Goal: Find contact information: Find contact information

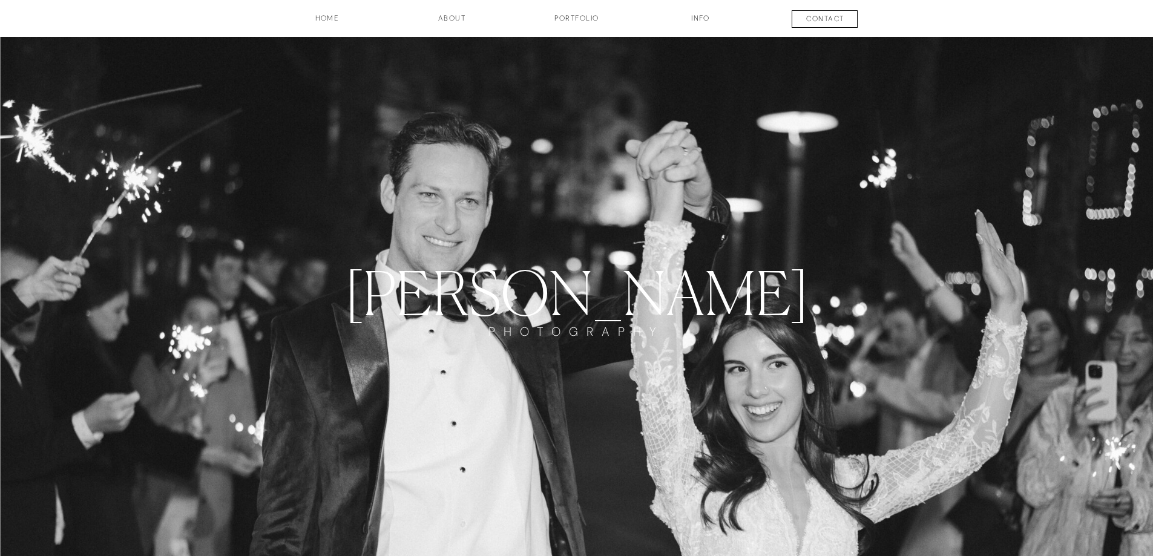
click at [580, 21] on h3 "Portfolio" at bounding box center [577, 23] width 90 height 21
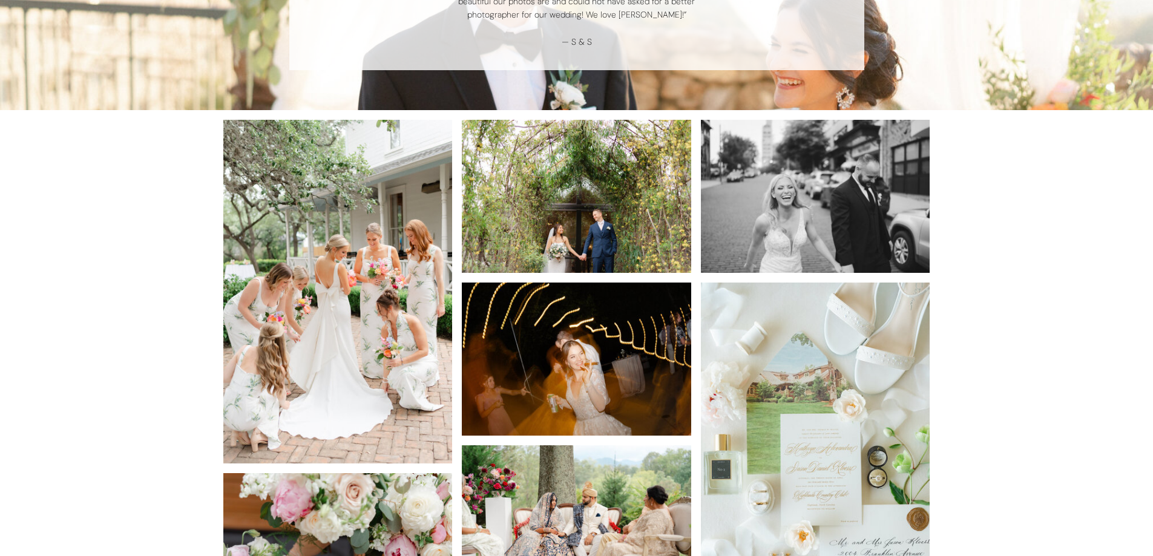
scroll to position [1210, 0]
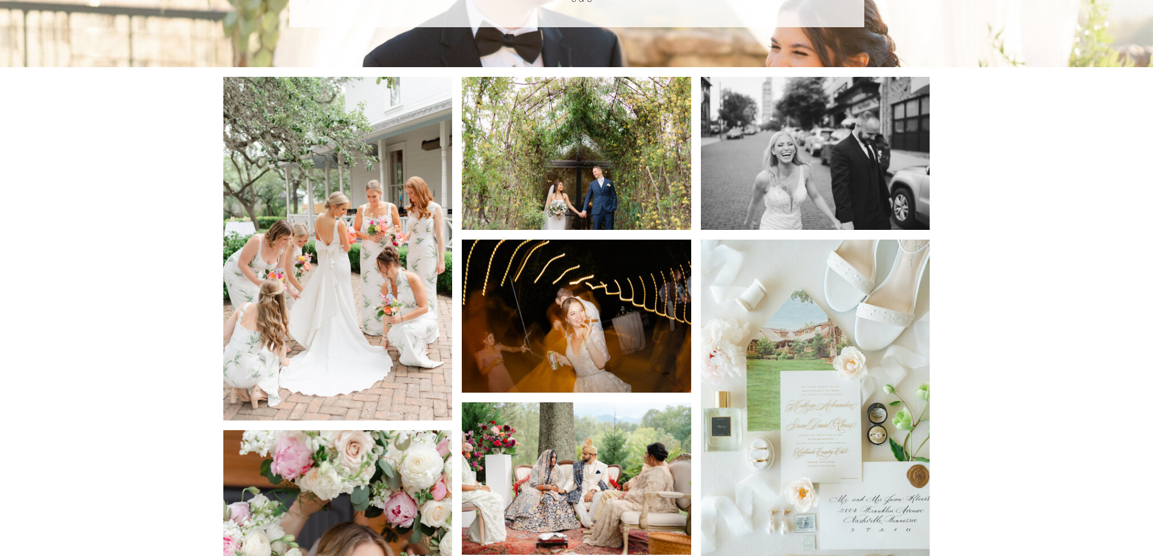
click at [319, 300] on img at bounding box center [337, 249] width 229 height 344
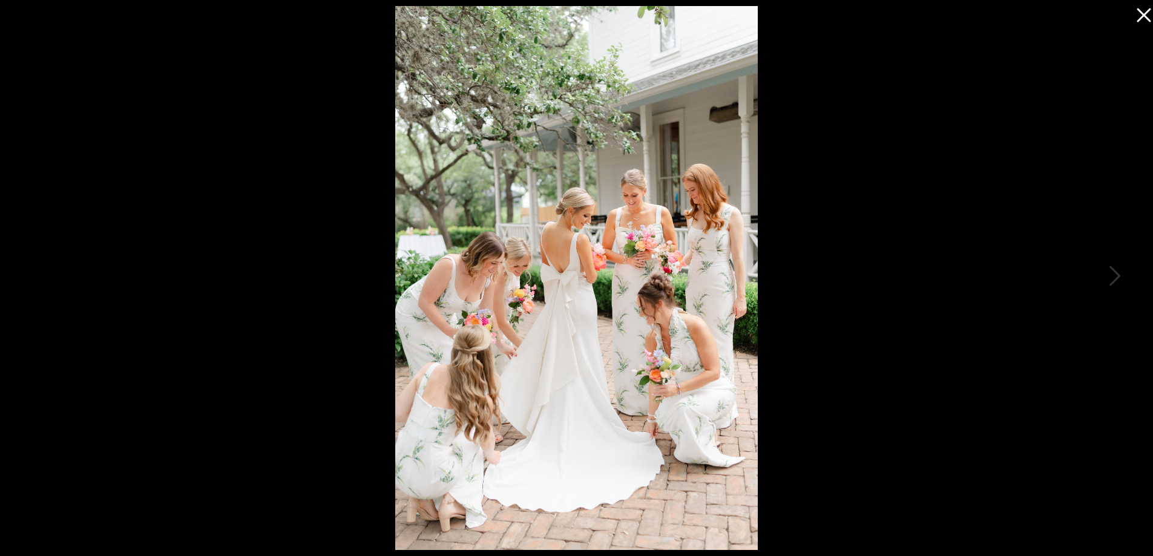
click at [1140, 18] on icon at bounding box center [1143, 15] width 14 height 14
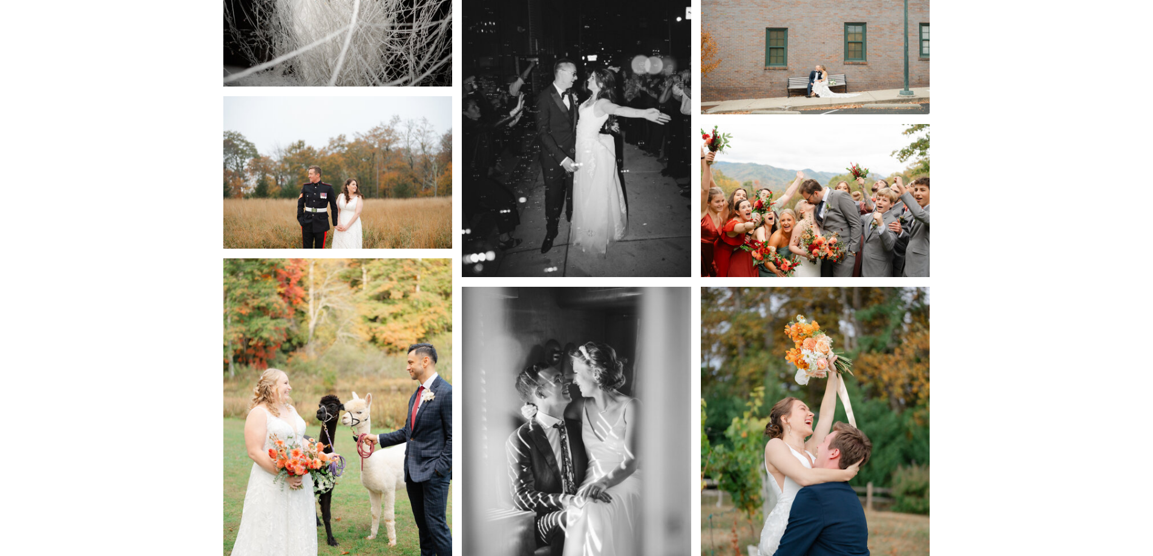
scroll to position [4236, 0]
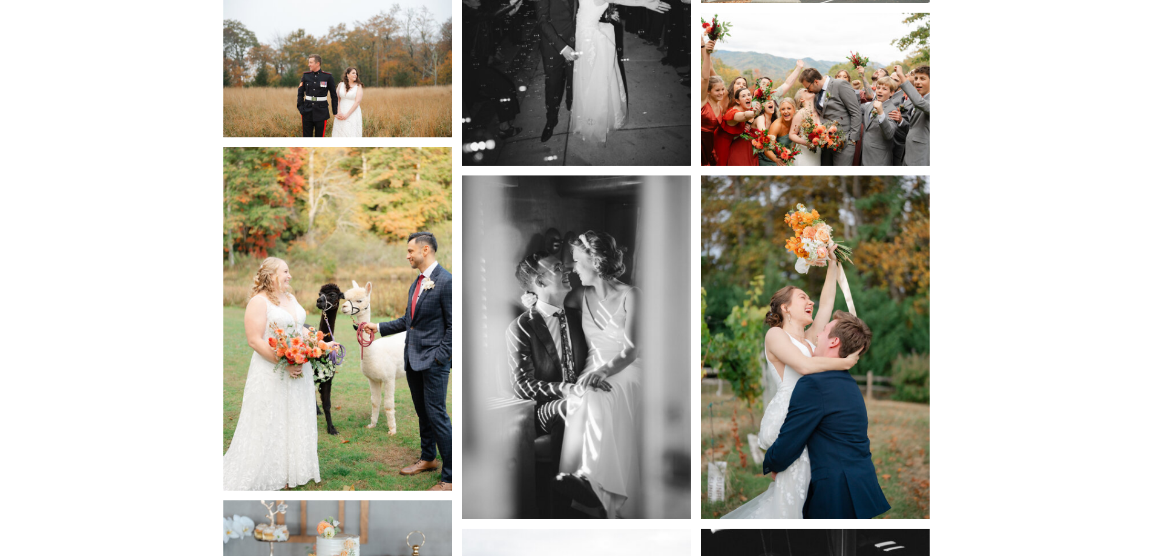
click at [785, 450] on img at bounding box center [815, 347] width 229 height 344
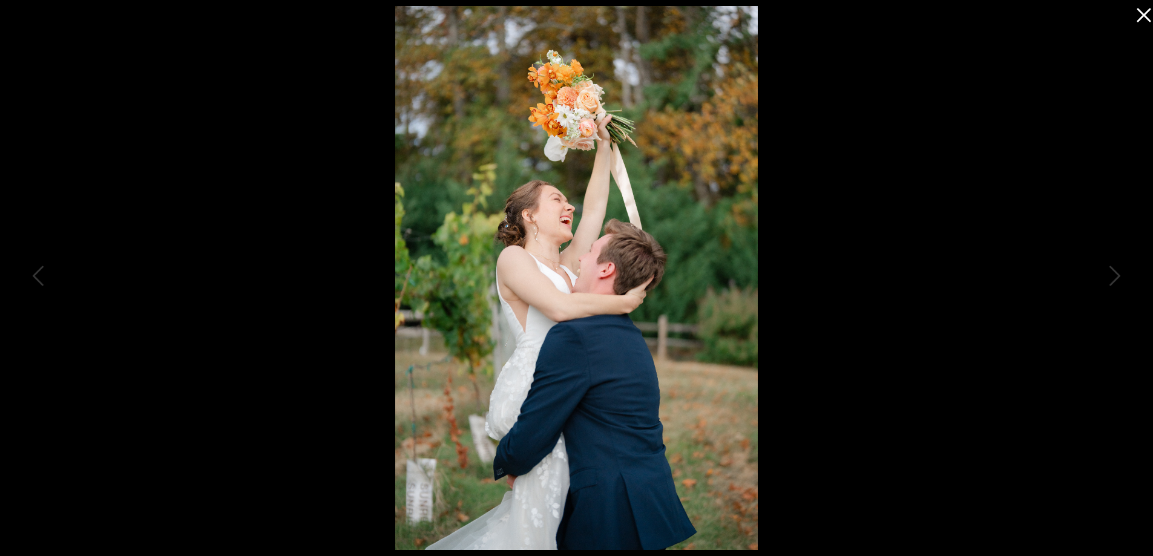
click at [1142, 7] on icon at bounding box center [1140, 12] width 24 height 24
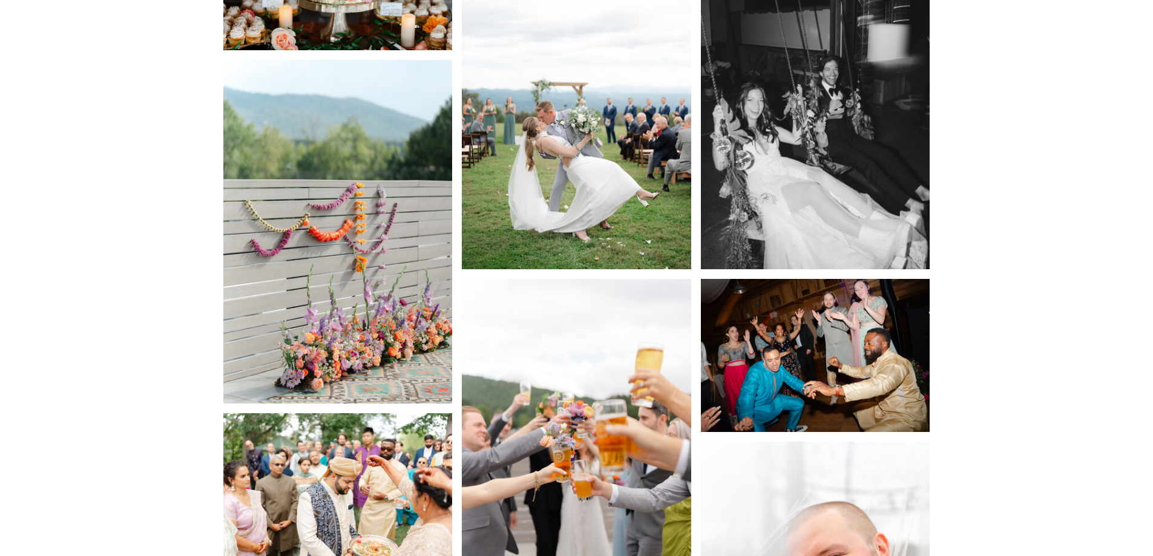
scroll to position [4841, 0]
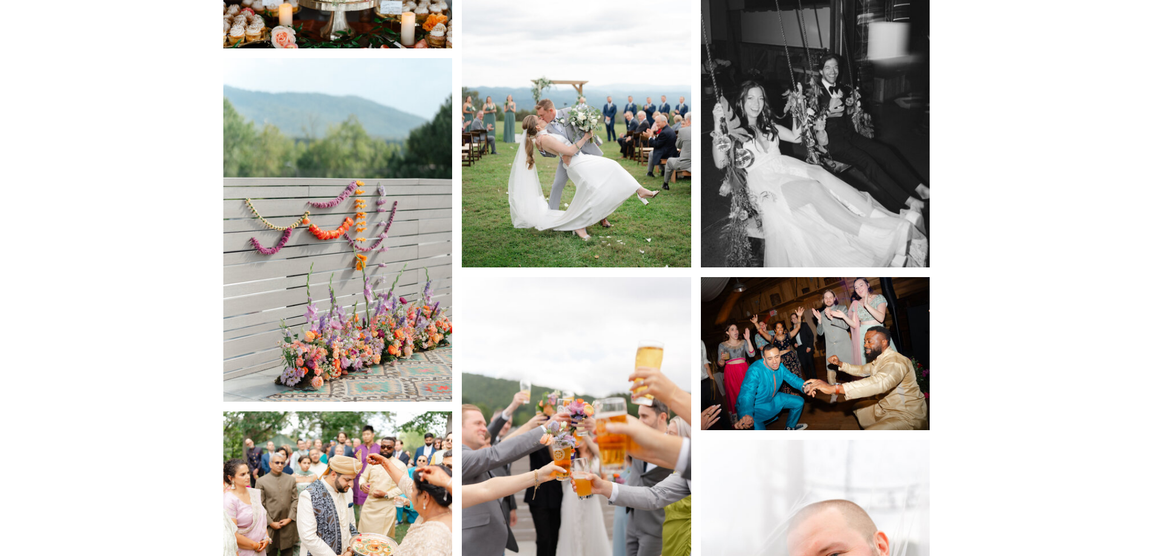
click at [375, 299] on img at bounding box center [337, 230] width 229 height 344
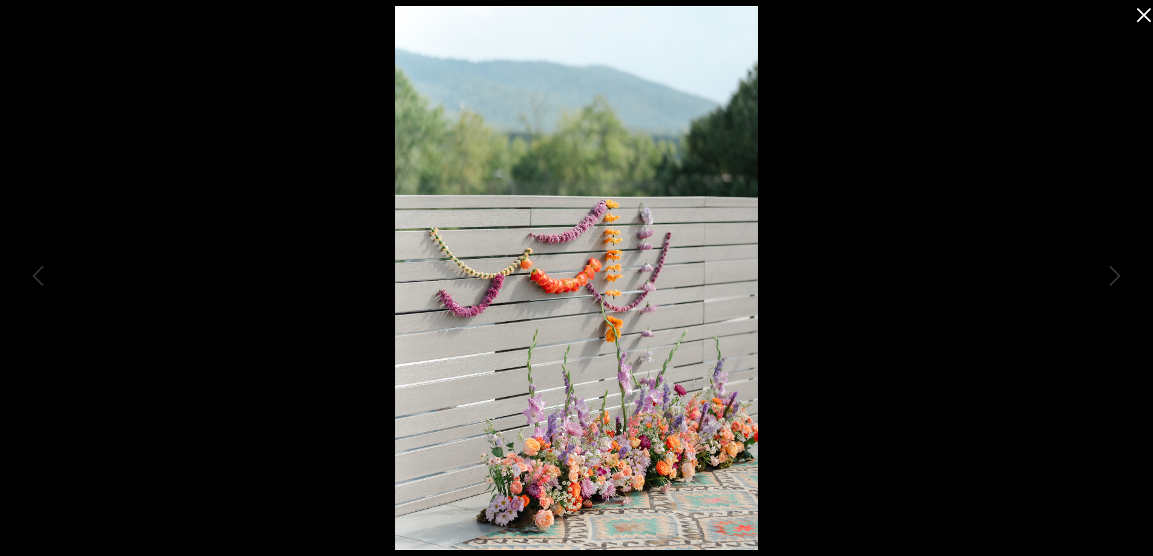
click at [1142, 10] on icon at bounding box center [1140, 12] width 24 height 24
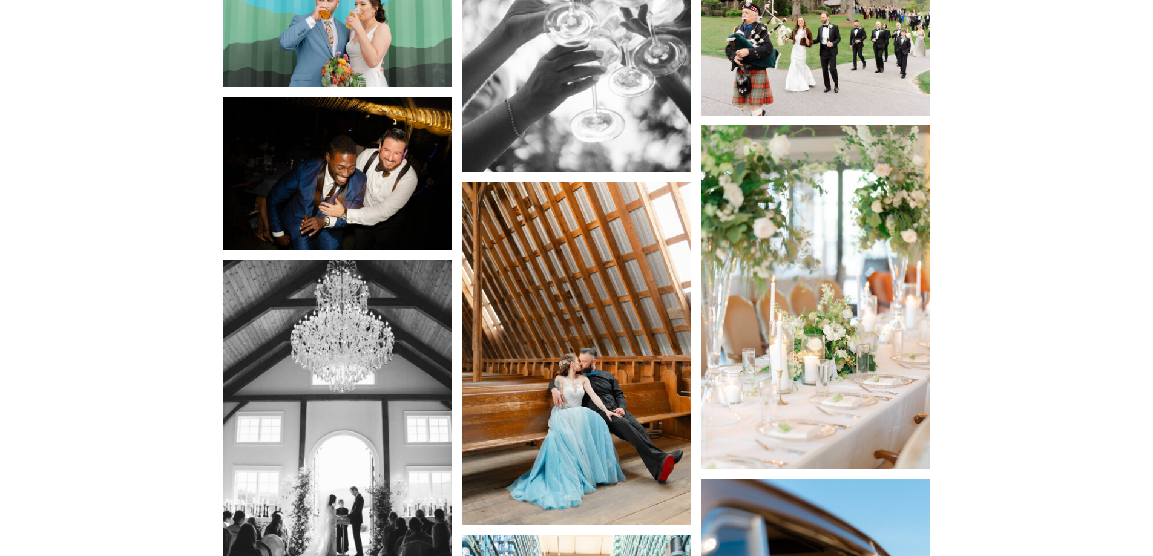
scroll to position [6051, 0]
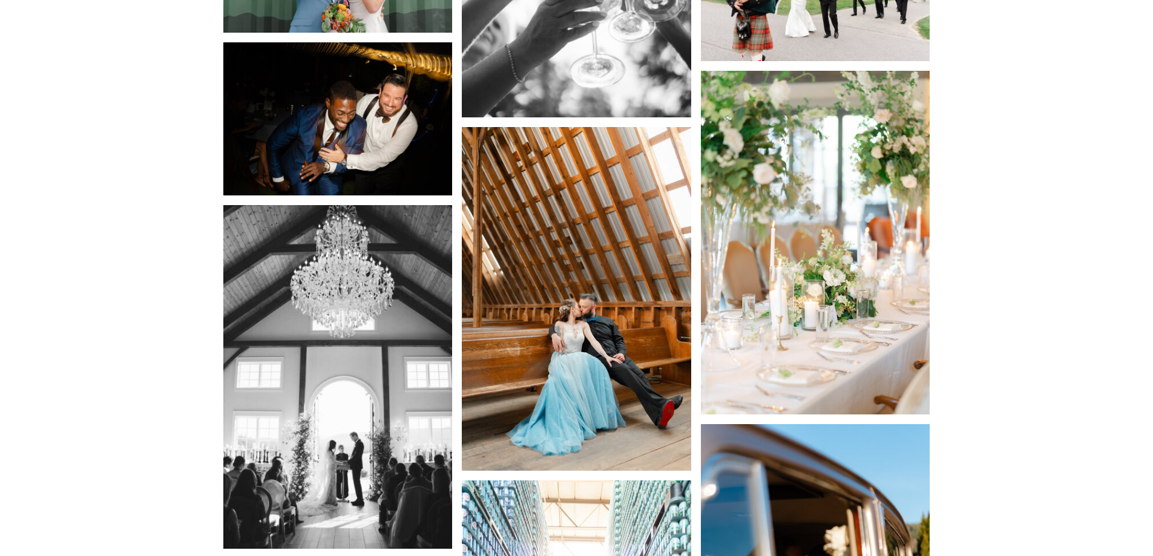
click at [882, 336] on img at bounding box center [815, 243] width 229 height 344
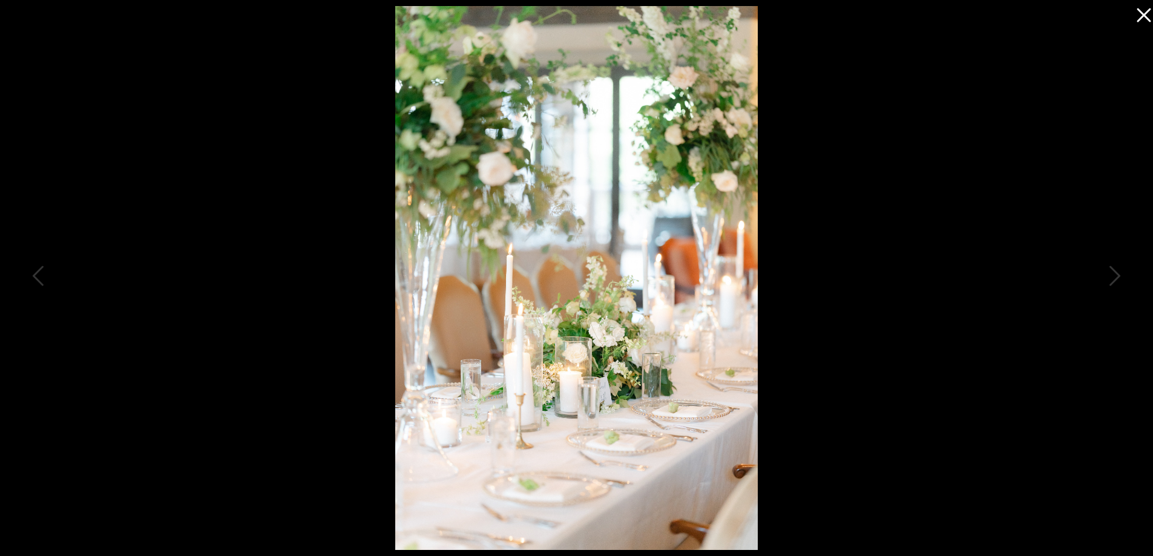
click at [1146, 5] on icon at bounding box center [1140, 12] width 24 height 24
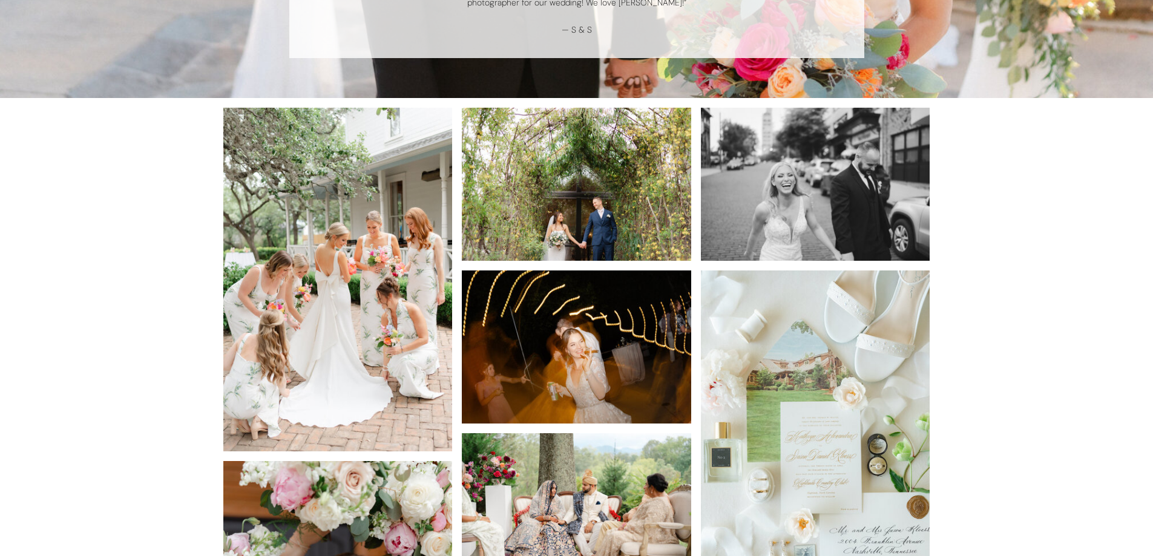
scroll to position [0, 0]
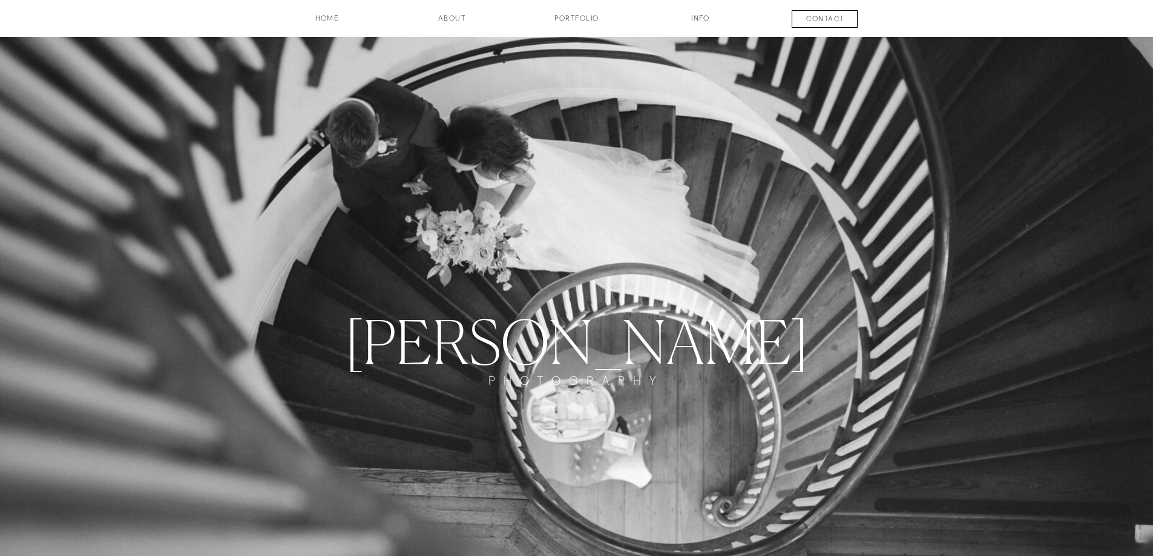
click at [454, 19] on h3 "about" at bounding box center [452, 23] width 61 height 21
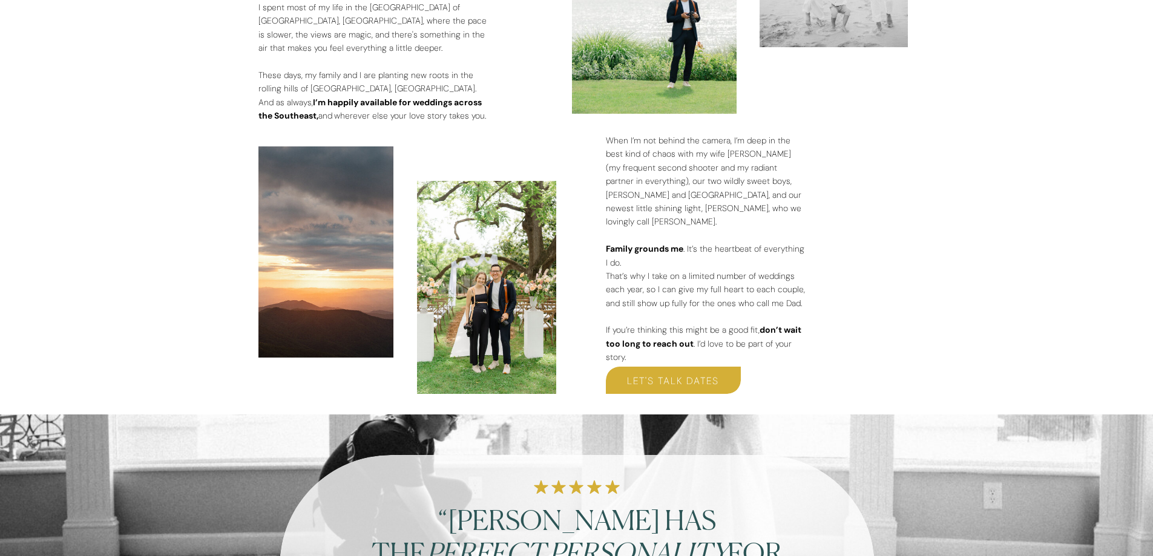
scroll to position [1726, 0]
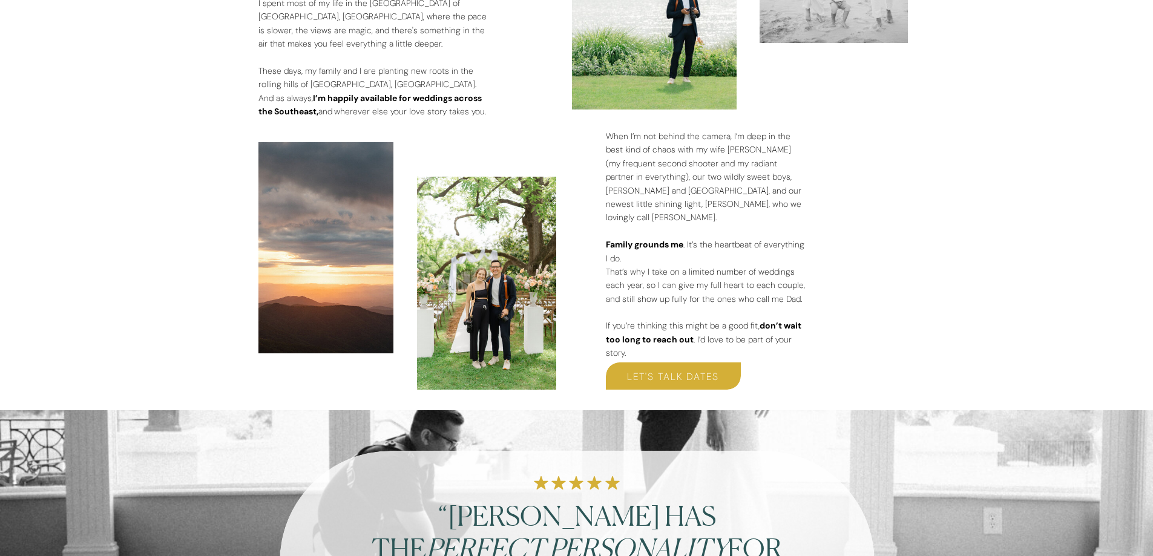
click at [488, 299] on div at bounding box center [486, 283] width 139 height 213
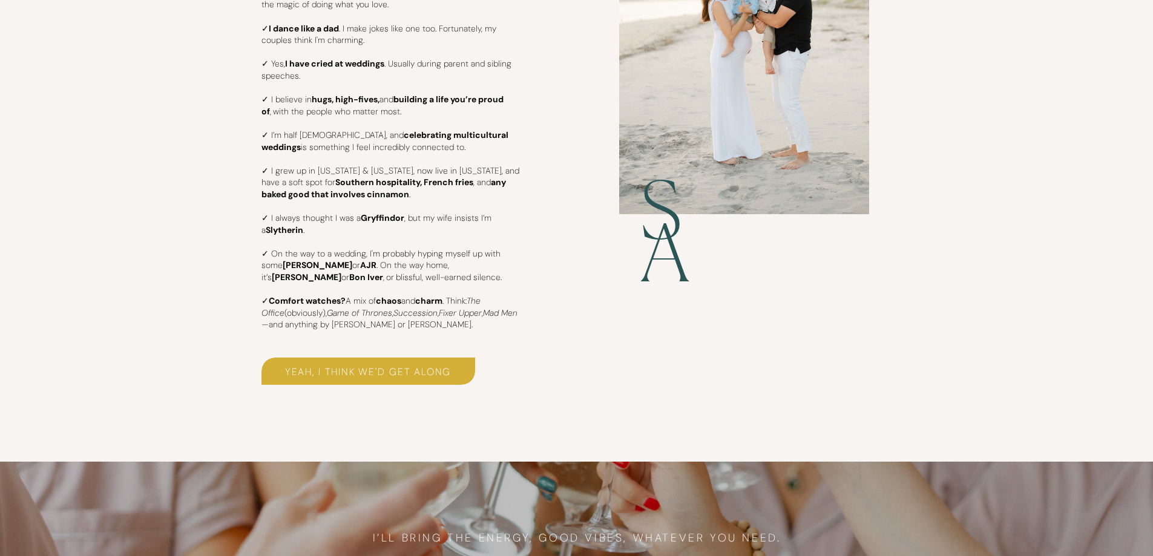
scroll to position [2634, 0]
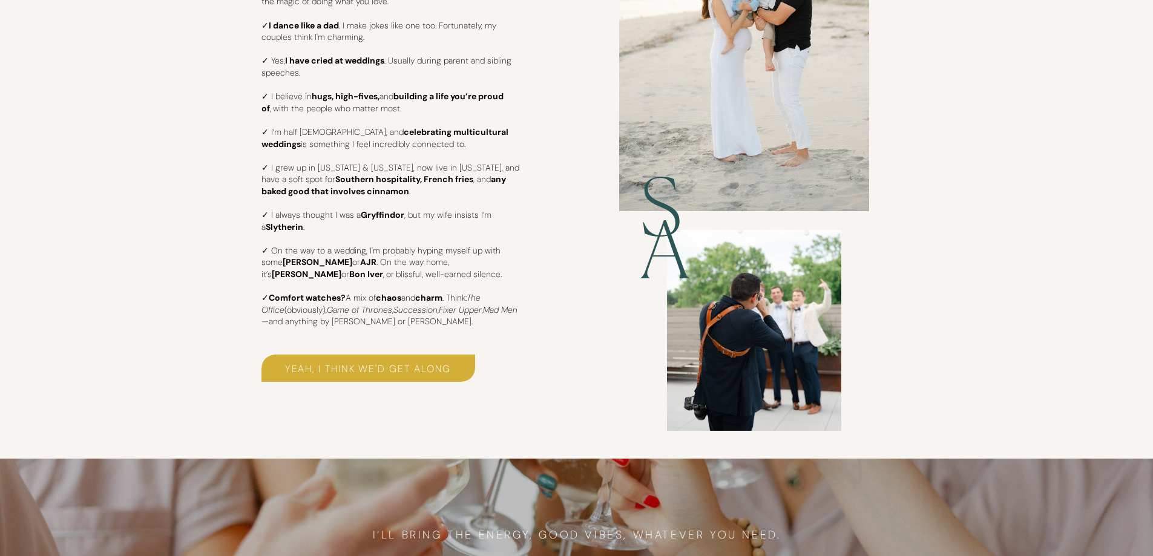
click at [439, 364] on h3 "yeah, I think we'd get along" at bounding box center [368, 368] width 214 height 14
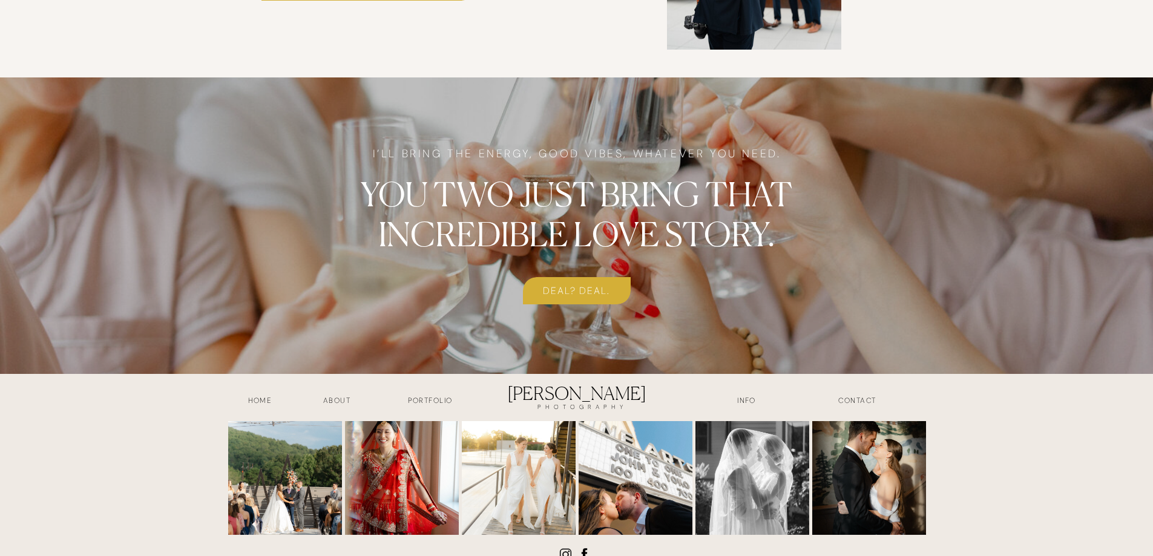
scroll to position [3051, 0]
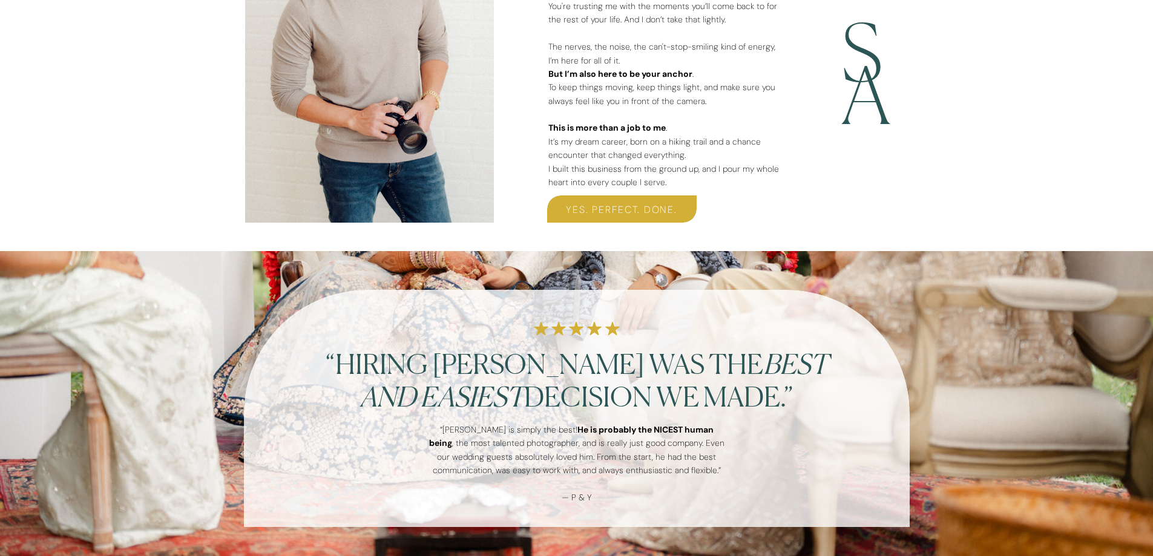
scroll to position [45, 0]
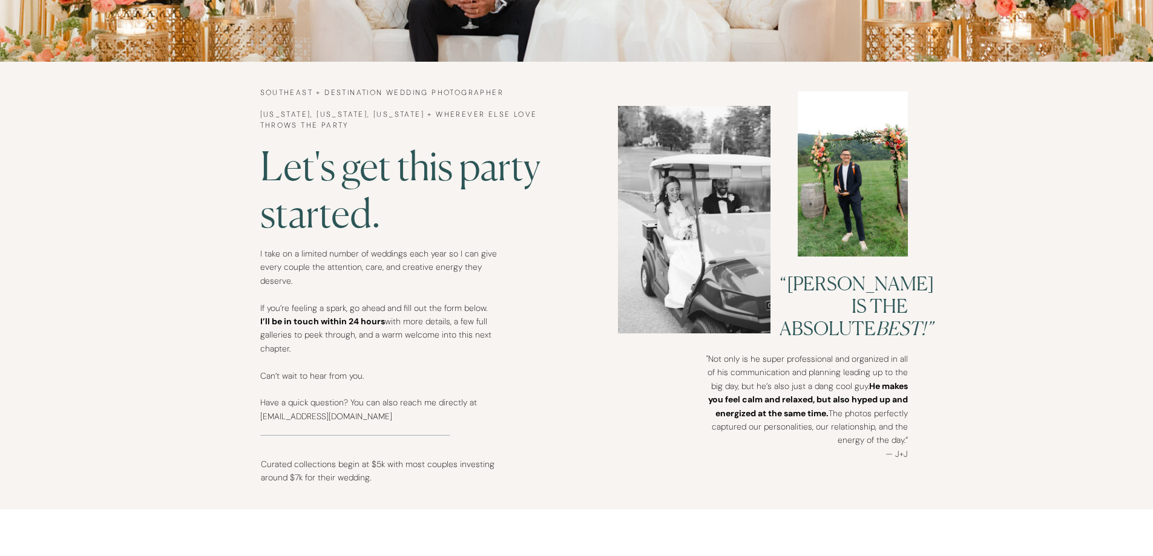
scroll to position [605, 0]
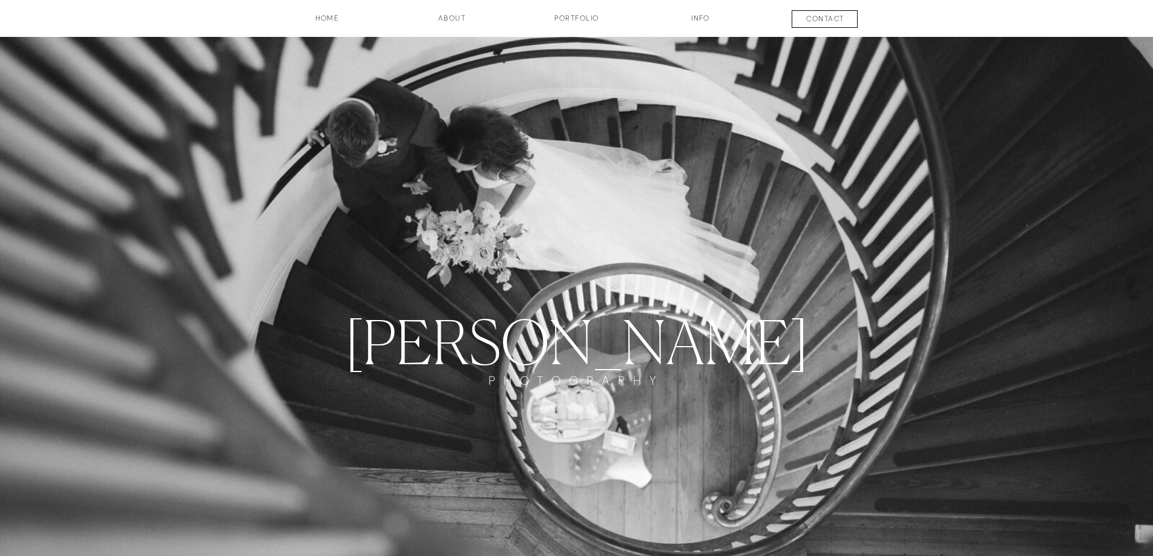
click at [572, 22] on h3 "Portfolio" at bounding box center [577, 23] width 90 height 21
click at [580, 23] on h3 "Portfolio" at bounding box center [577, 23] width 90 height 21
click at [695, 25] on h3 "INFO" at bounding box center [700, 23] width 61 height 21
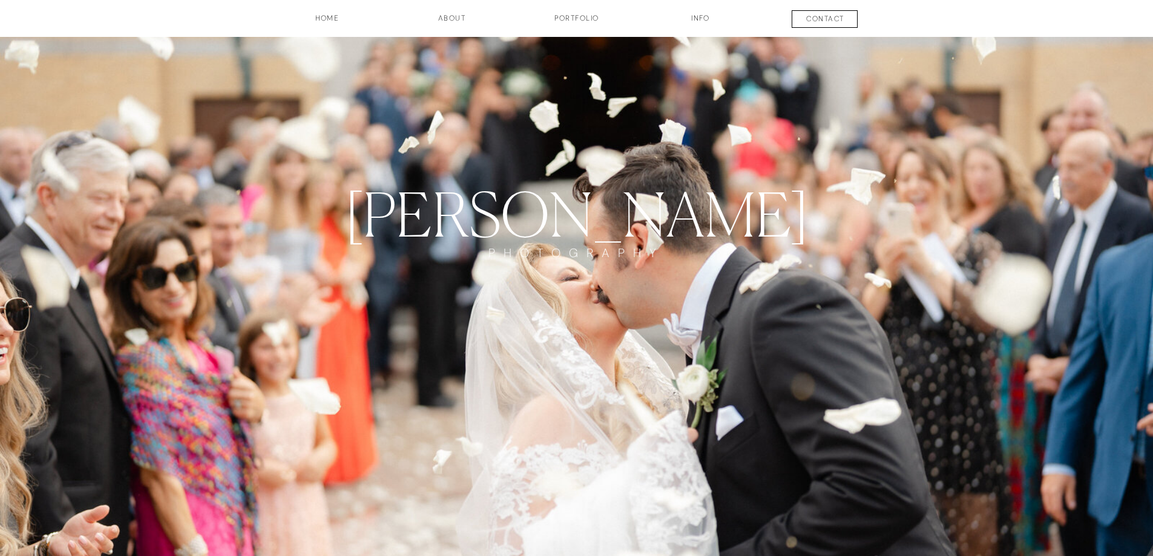
click at [839, 14] on h3 "contact" at bounding box center [826, 20] width 90 height 15
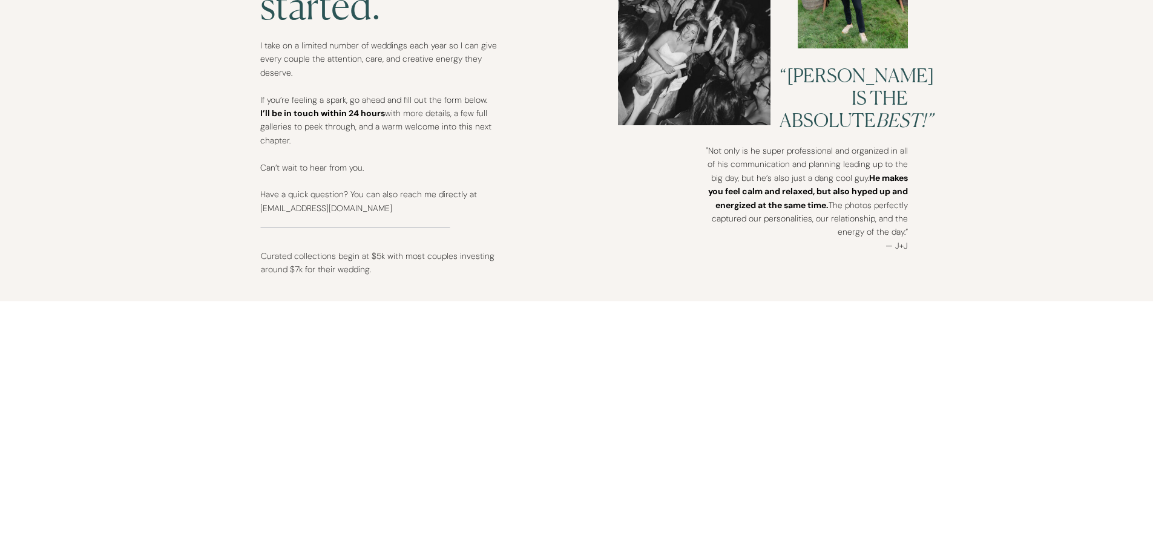
scroll to position [787, 0]
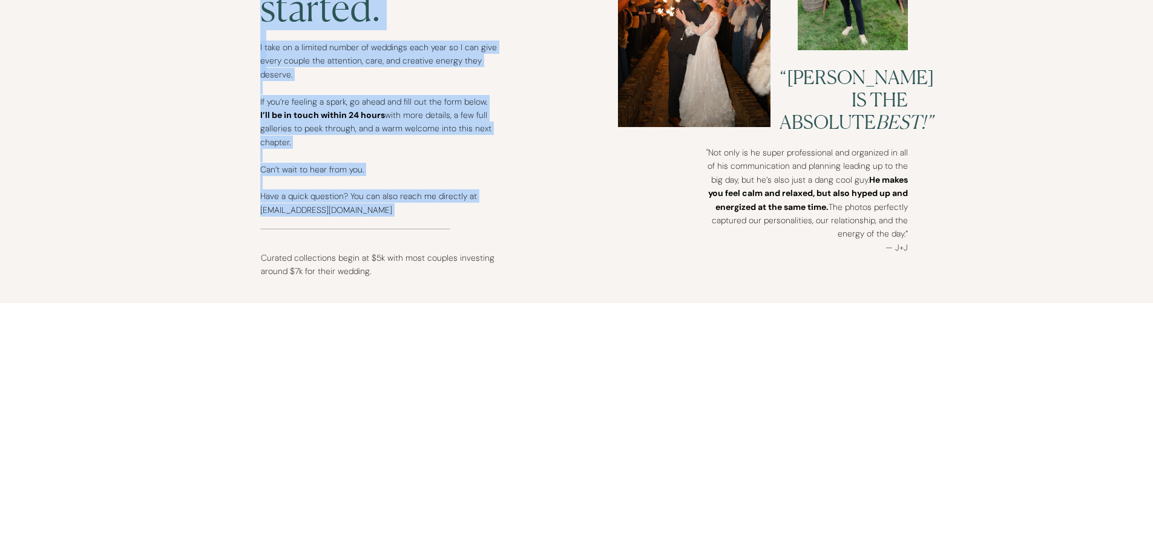
drag, startPoint x: 257, startPoint y: 212, endPoint x: 413, endPoint y: 224, distance: 156.6
click at [413, 224] on div "contact INFO Portfolio about HOME Let's get this party started. I take on a lim…" at bounding box center [576, 213] width 1153 height 2001
click at [413, 228] on p "I take on a limited number of weddings each year so I can give every couple the…" at bounding box center [378, 135] width 237 height 188
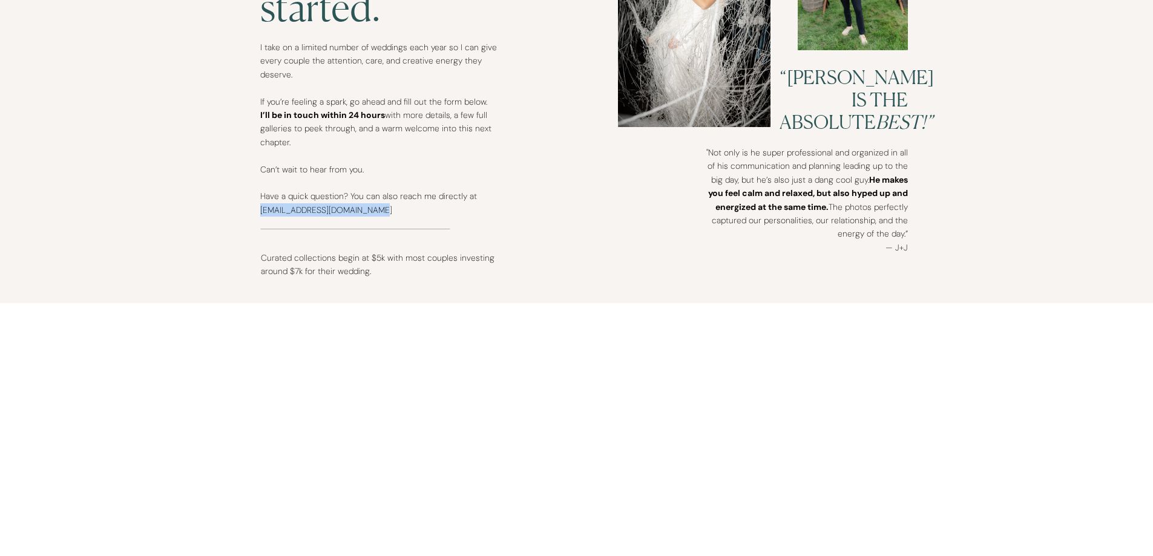
drag, startPoint x: 380, startPoint y: 211, endPoint x: 261, endPoint y: 214, distance: 119.3
click at [261, 214] on p "I take on a limited number of weddings each year so I can give every couple the…" at bounding box center [378, 135] width 237 height 188
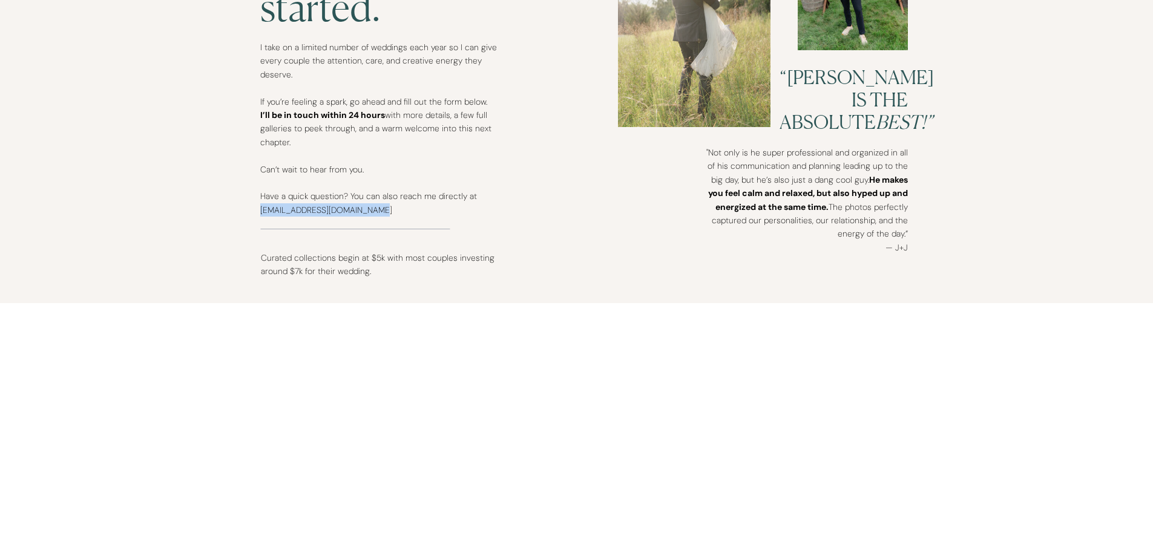
copy p "[EMAIL_ADDRESS][DOMAIN_NAME]"
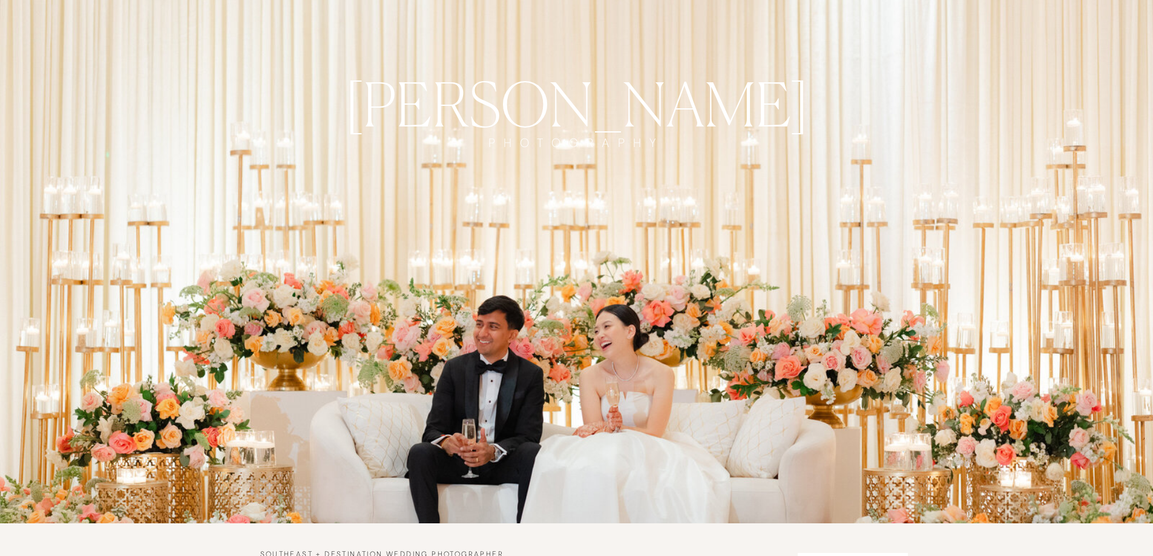
scroll to position [61, 0]
